Goal: Transaction & Acquisition: Book appointment/travel/reservation

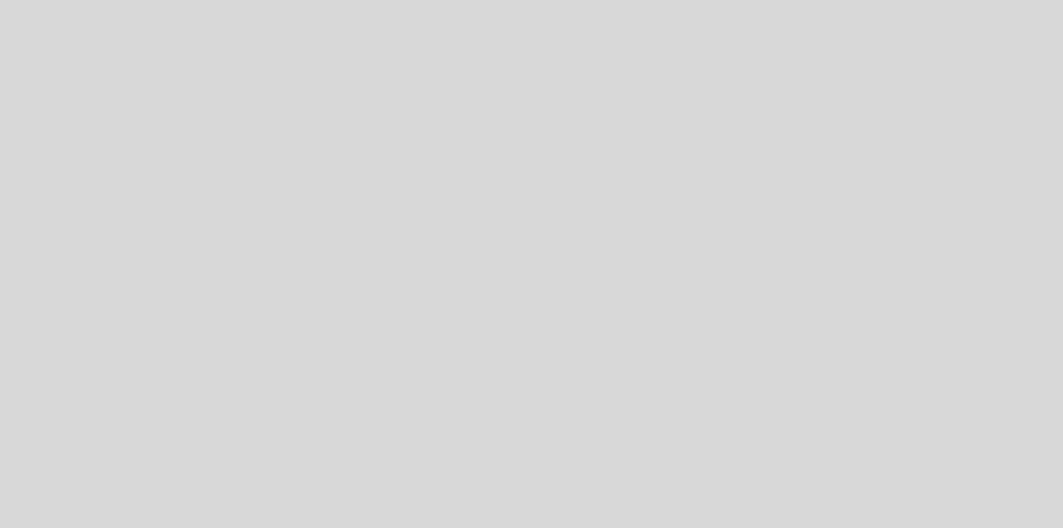
select select "es"
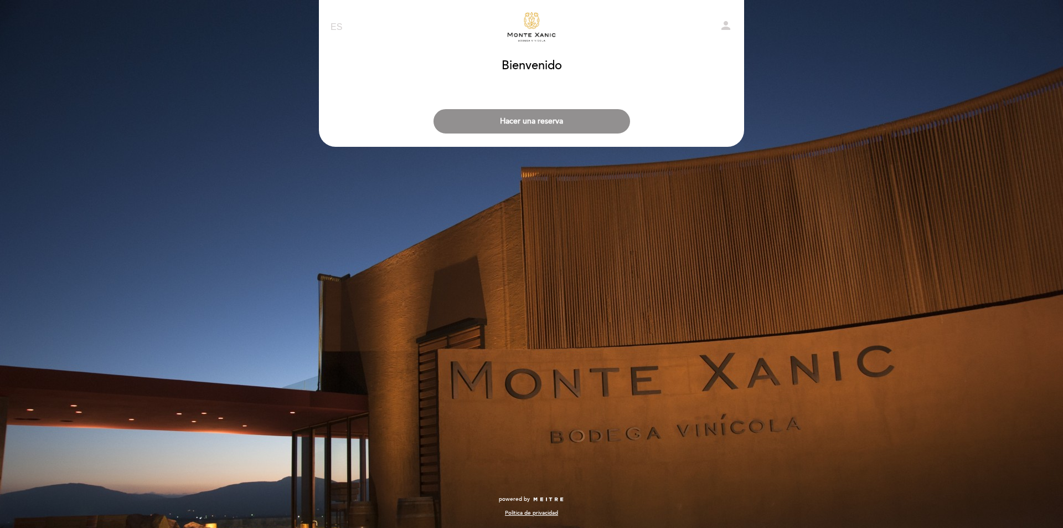
click at [546, 121] on button "Hacer una reserva" at bounding box center [532, 121] width 197 height 24
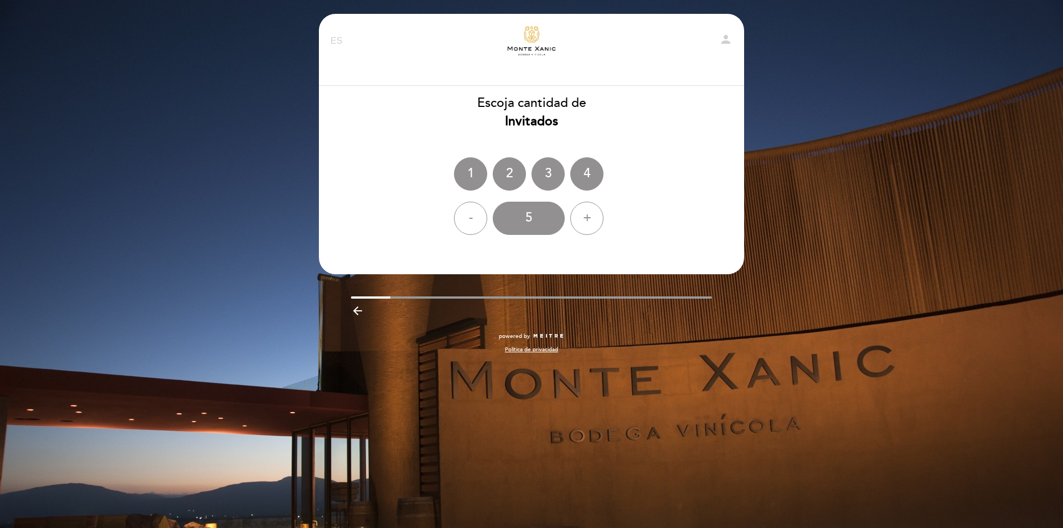
click at [584, 220] on div "+" at bounding box center [586, 218] width 33 height 33
click at [542, 225] on div "6" at bounding box center [529, 218] width 72 height 33
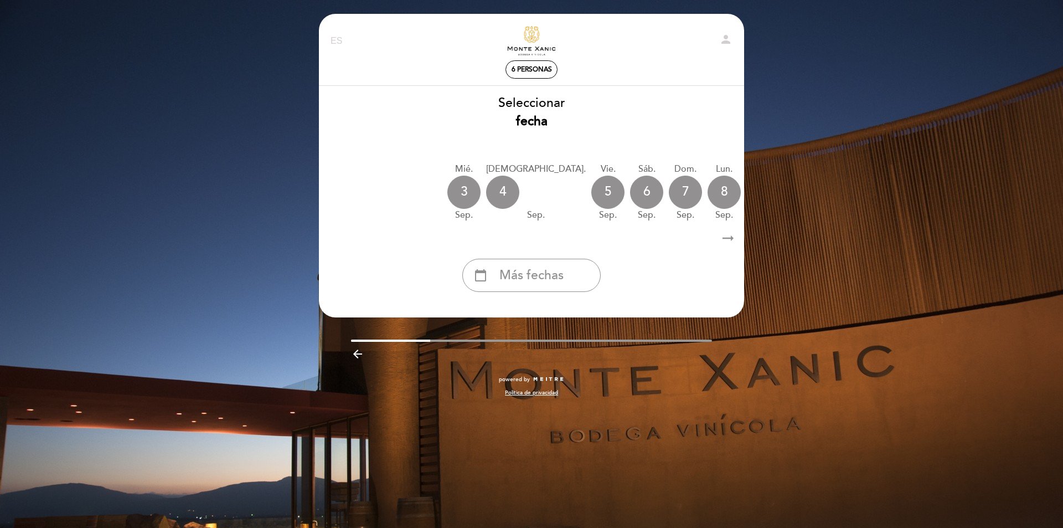
click at [557, 280] on span "Más fechas" at bounding box center [532, 275] width 64 height 18
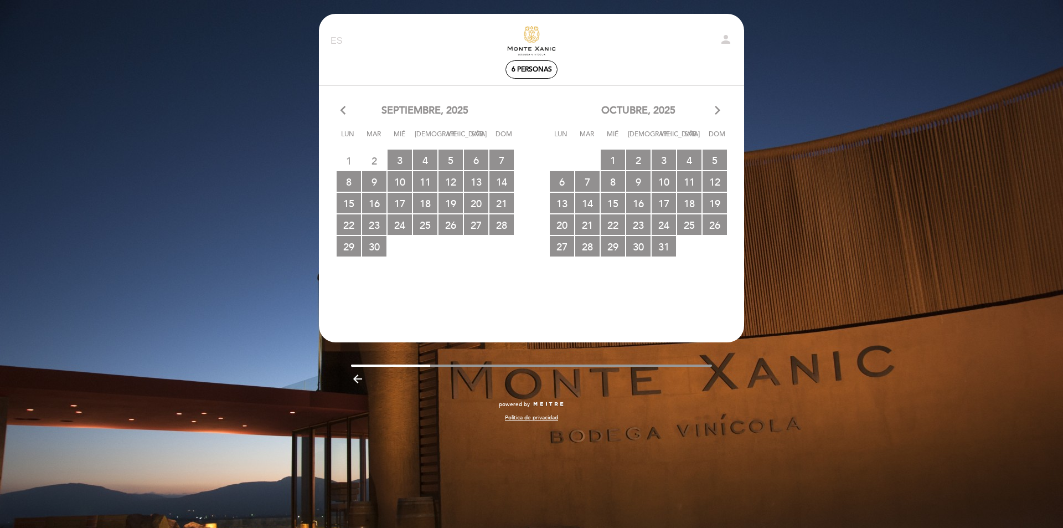
click at [619, 157] on span "1 RESERVAS DISPONIBLES" at bounding box center [613, 160] width 24 height 20
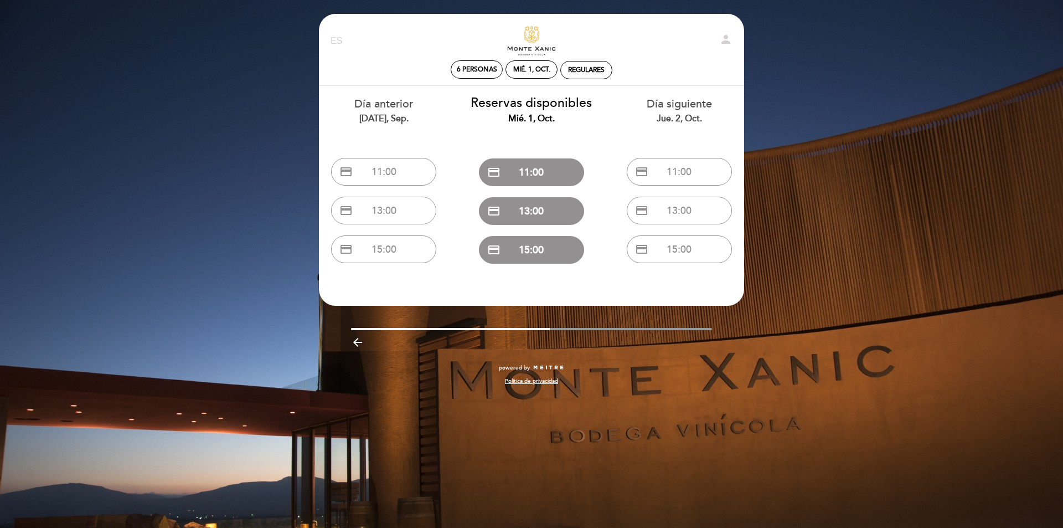
click at [405, 219] on button "credit_card 13:00" at bounding box center [383, 211] width 105 height 28
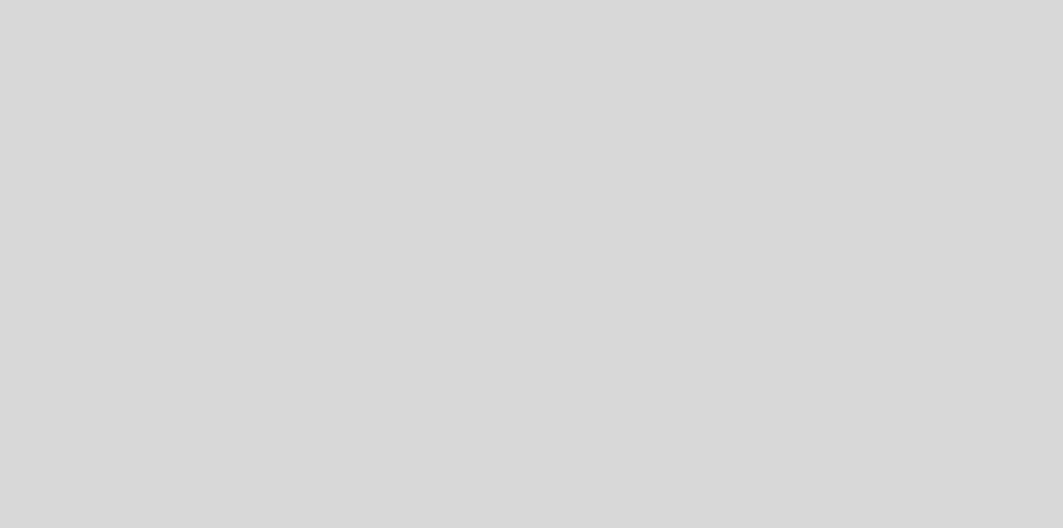
select select "es"
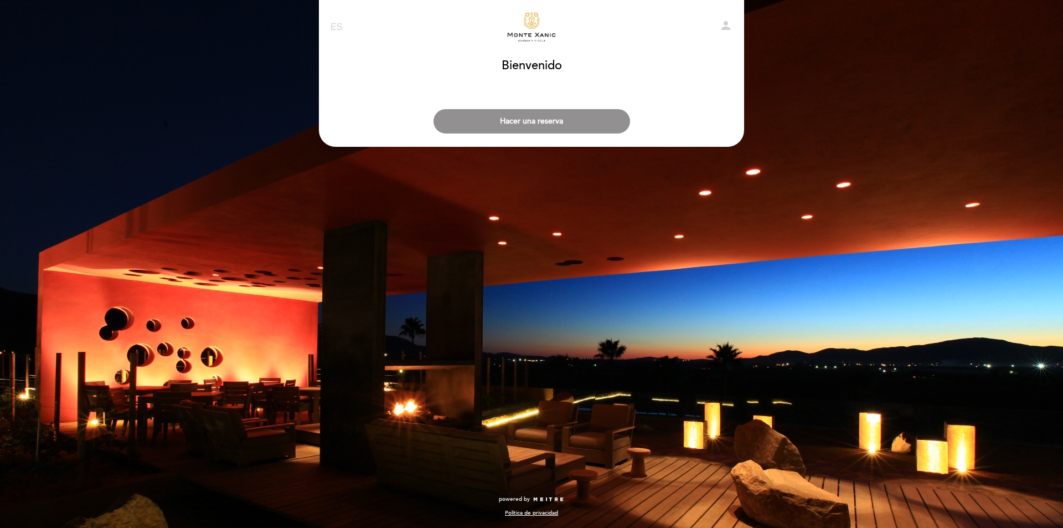
click at [559, 131] on button "Hacer una reserva" at bounding box center [532, 121] width 197 height 24
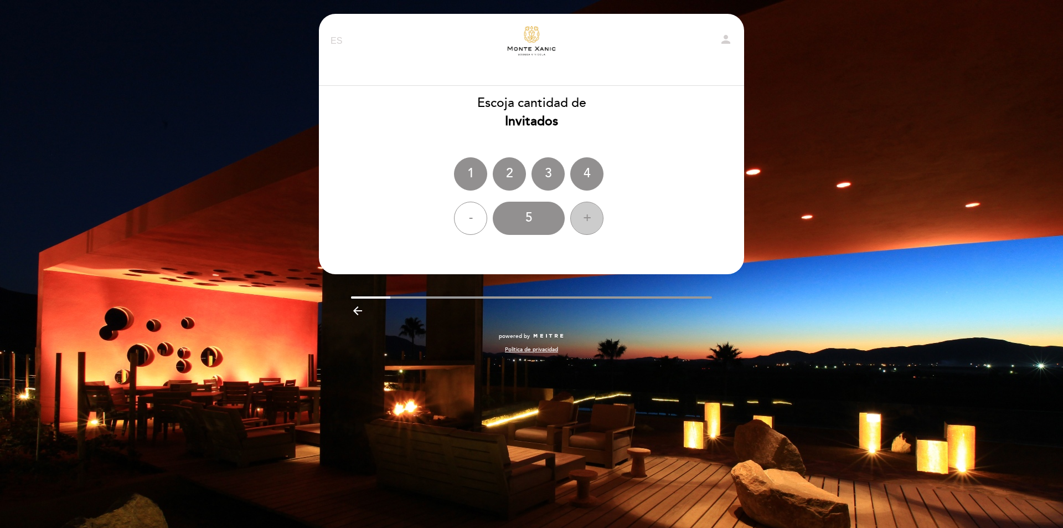
click at [594, 217] on div "+" at bounding box center [586, 218] width 33 height 33
click at [543, 224] on div "6" at bounding box center [529, 218] width 72 height 33
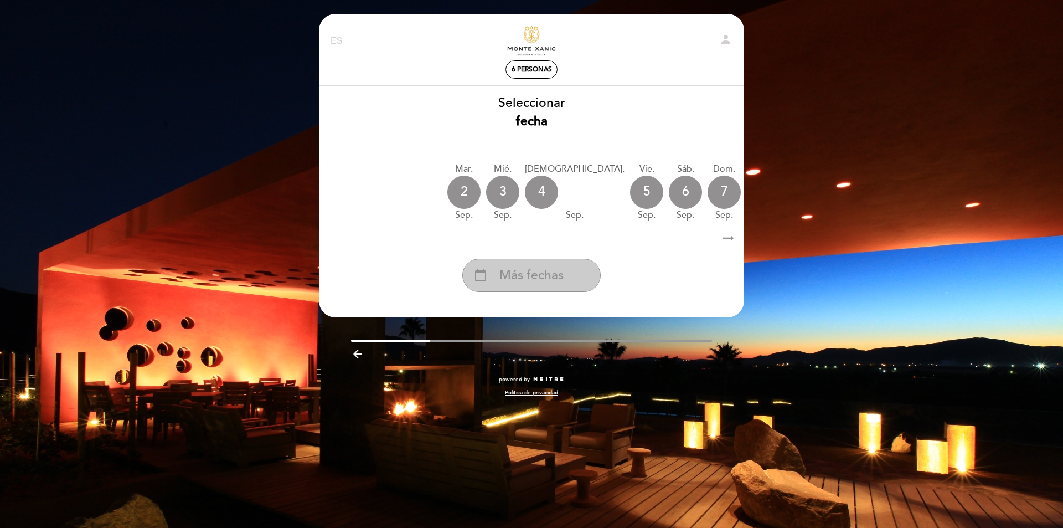
click at [570, 271] on div "calendar_today Más fechas" at bounding box center [531, 275] width 138 height 33
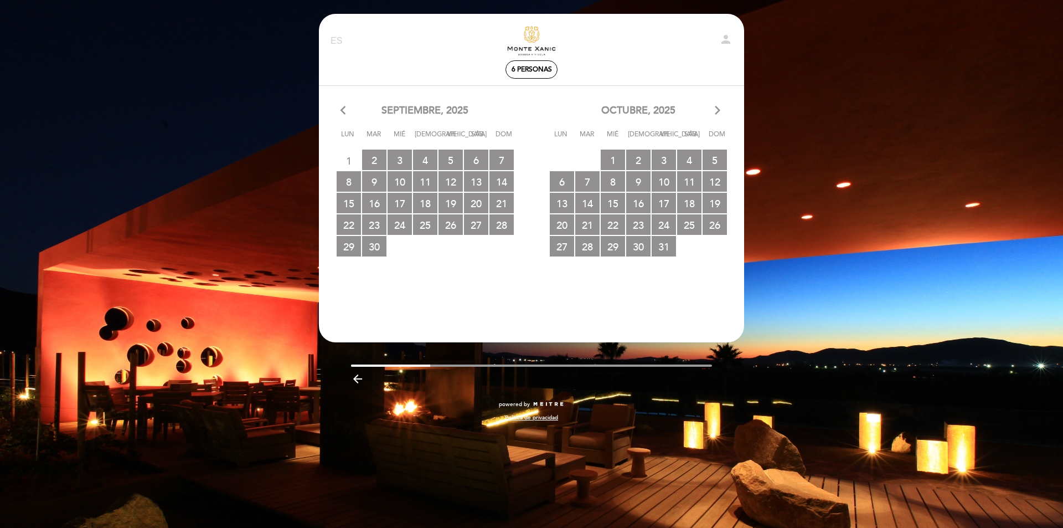
click at [614, 156] on span "1 RESERVAS DISPONIBLES" at bounding box center [613, 160] width 24 height 20
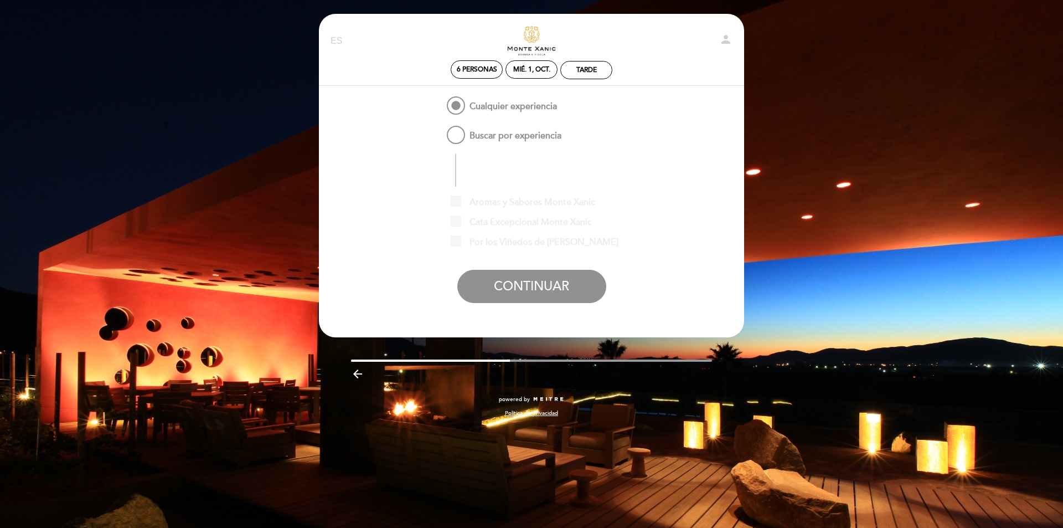
click at [456, 132] on span "Buscar por experiencia" at bounding box center [503, 131] width 117 height 14
click at [441, 131] on input "Buscar por experiencia" at bounding box center [437, 127] width 7 height 7
radio input "false"
radio input "true"
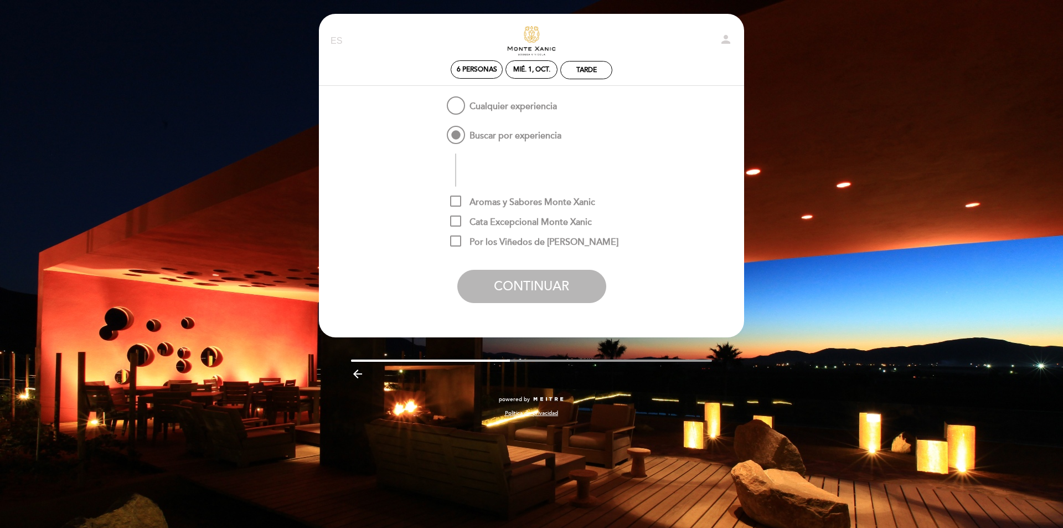
click at [451, 222] on span "Cata Excepcional Monte Xanic" at bounding box center [521, 222] width 142 height 14
click at [451, 222] on input "Cata Excepcional Monte Xanic" at bounding box center [453, 218] width 7 height 7
checkbox input "true"
click at [542, 289] on button "CONTINUAR" at bounding box center [531, 286] width 149 height 33
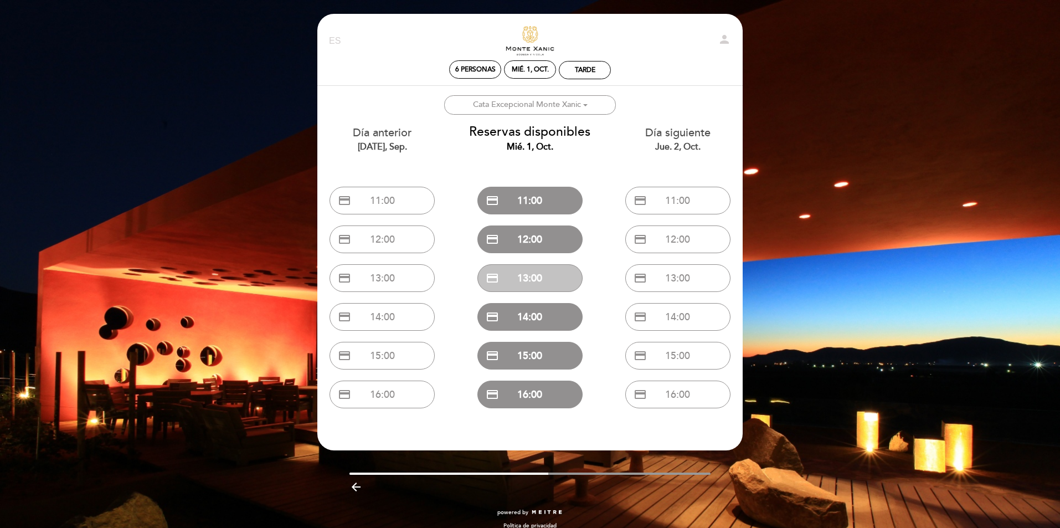
click at [562, 278] on button "credit_card 13:00" at bounding box center [529, 278] width 105 height 28
